Goal: Transaction & Acquisition: Purchase product/service

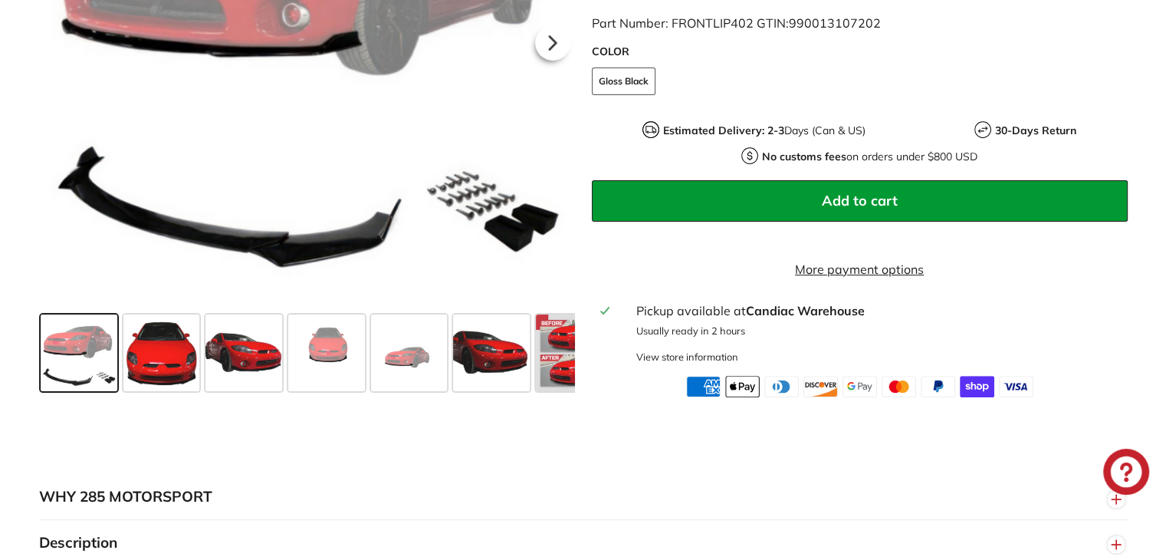
scroll to position [465, 0]
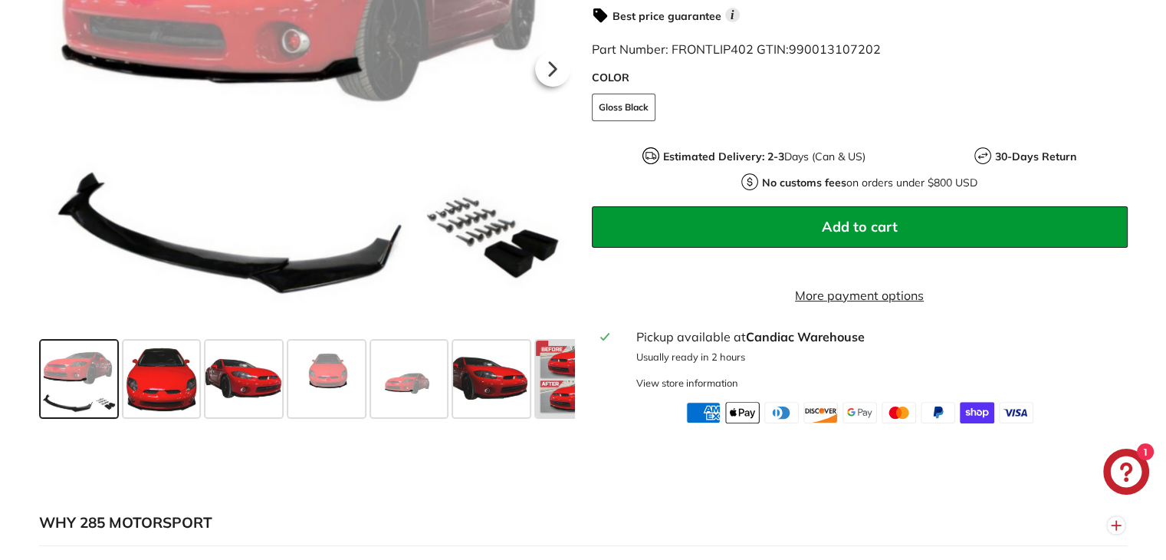
click at [1085, 225] on button "Add to cart" at bounding box center [860, 226] width 536 height 41
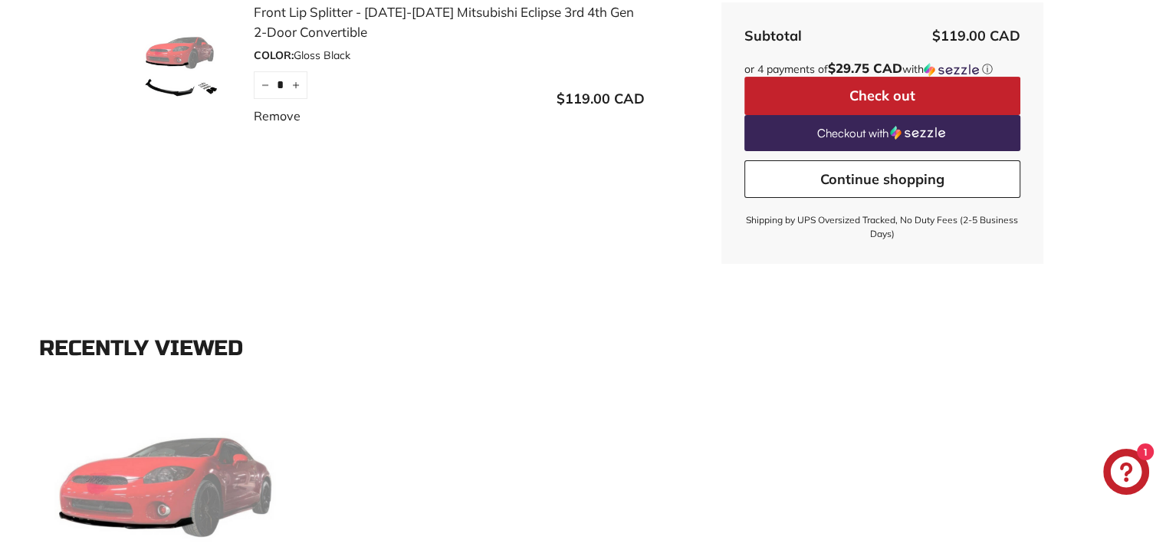
scroll to position [320, 0]
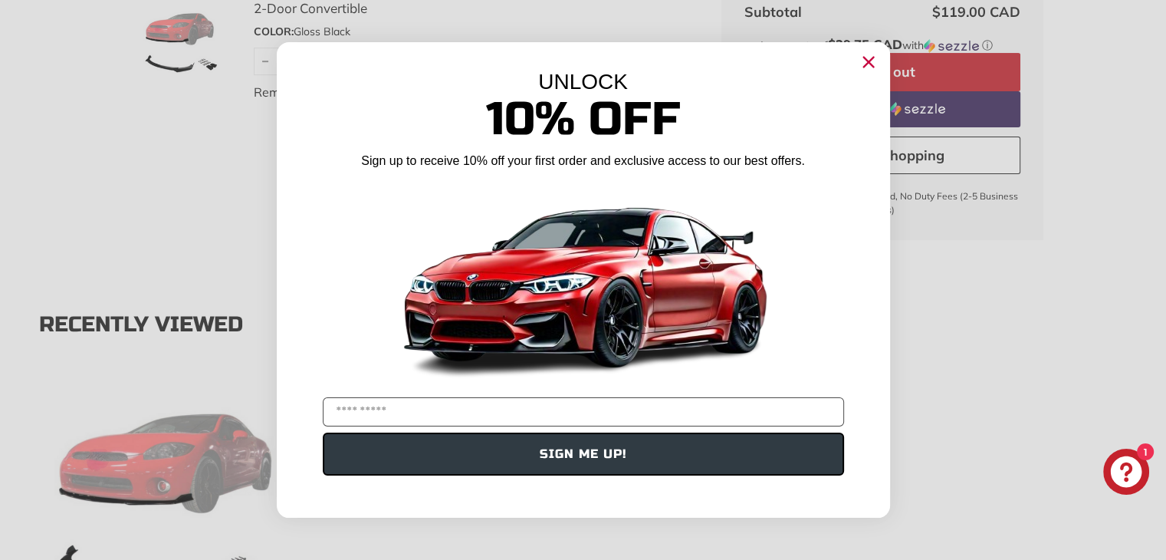
type input "*"
type input "**********"
click at [769, 461] on button "SIGN ME UP!" at bounding box center [583, 453] width 521 height 43
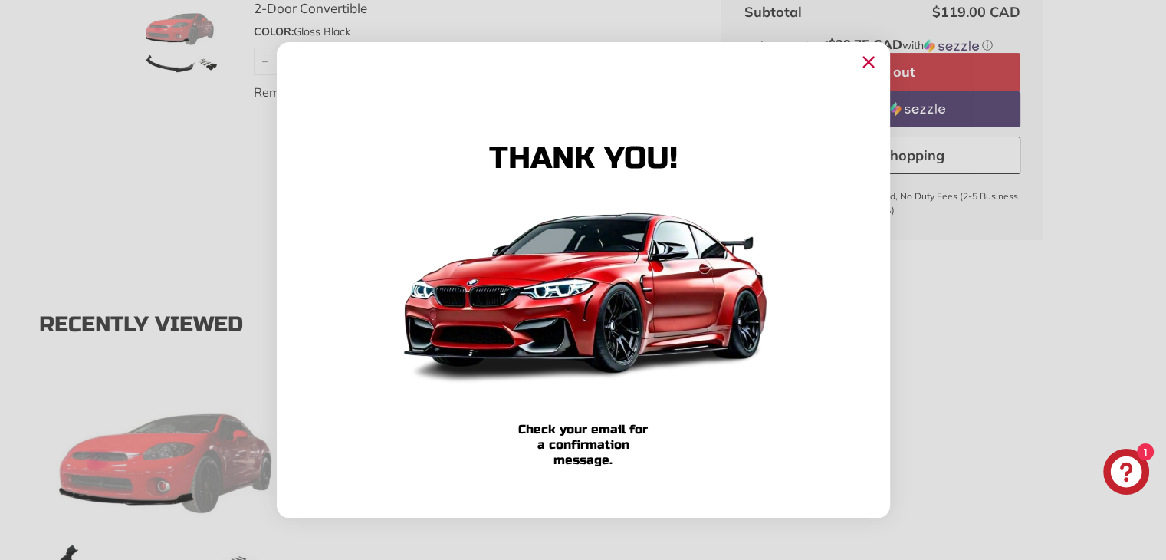
click at [868, 68] on circle "Close dialog" at bounding box center [867, 62] width 23 height 23
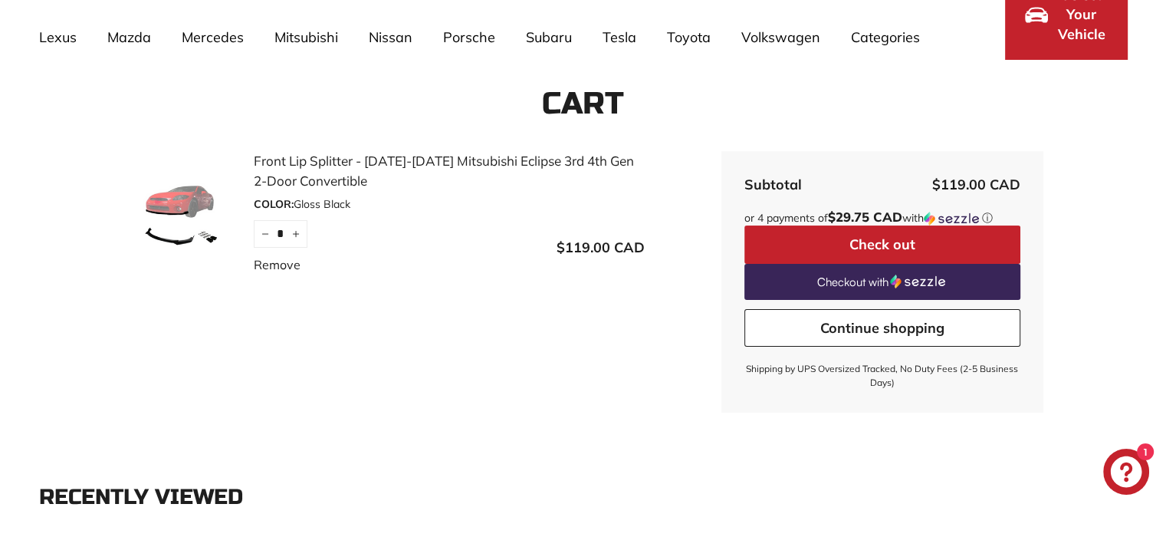
scroll to position [158, 0]
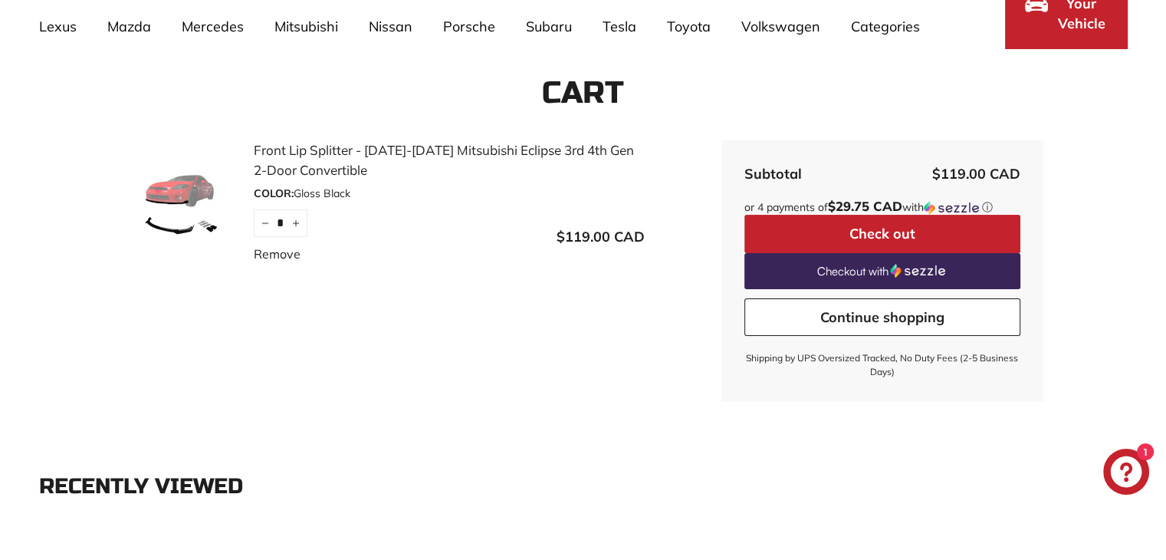
click at [870, 231] on button "Check out" at bounding box center [882, 234] width 276 height 38
